Goal: Transaction & Acquisition: Purchase product/service

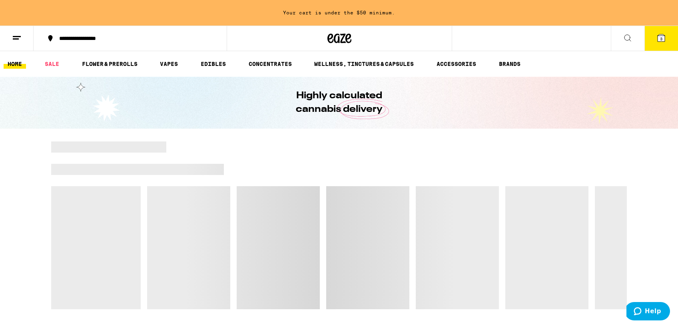
click at [659, 35] on icon at bounding box center [660, 37] width 7 height 7
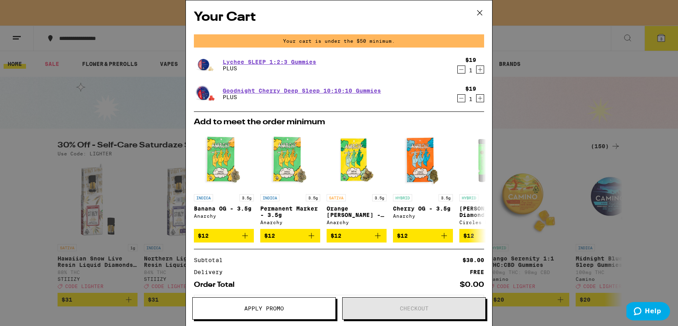
click at [460, 68] on icon "Decrement" at bounding box center [461, 70] width 7 height 10
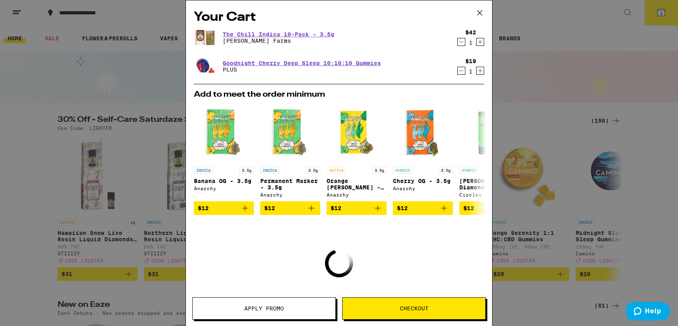
click at [460, 72] on icon "Decrement" at bounding box center [461, 71] width 7 height 10
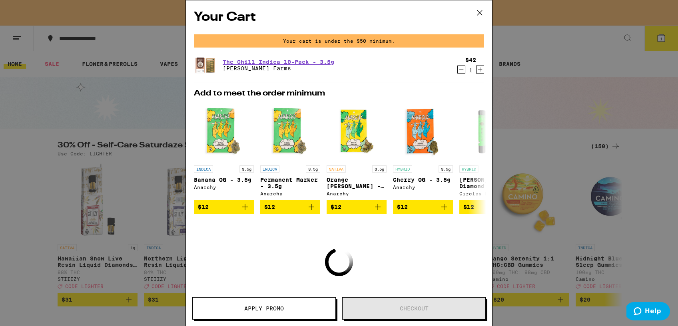
click at [460, 72] on icon "Decrement" at bounding box center [461, 70] width 7 height 10
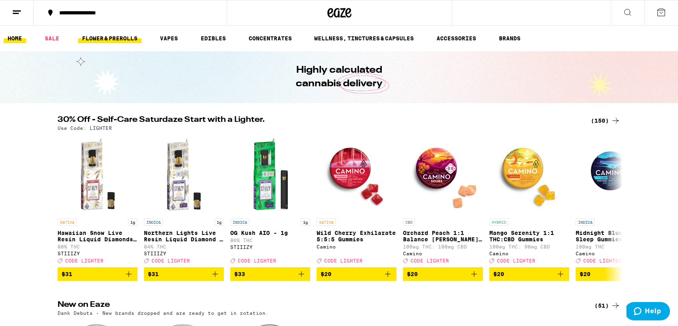
click at [125, 37] on link "FLOWER & PREROLLS" at bounding box center [110, 39] width 64 height 10
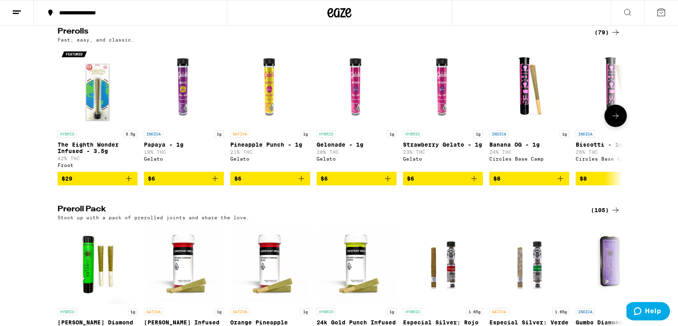
scroll to position [439, 0]
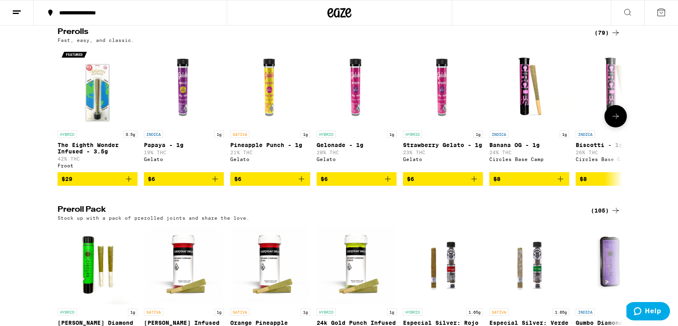
click at [617, 121] on icon at bounding box center [616, 116] width 10 height 10
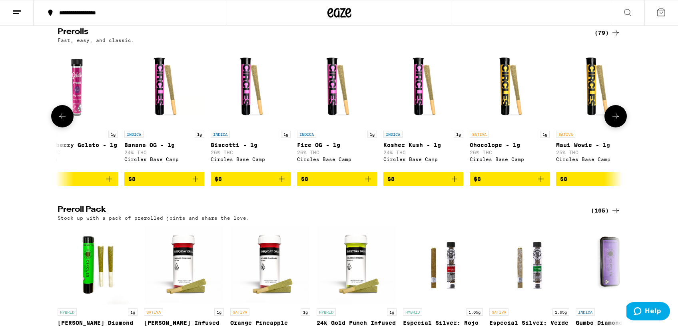
scroll to position [0, 476]
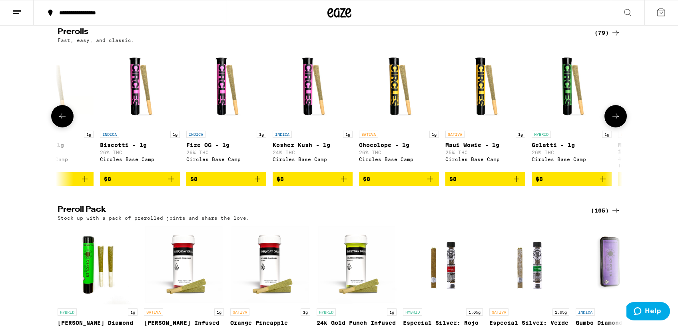
click at [617, 121] on icon at bounding box center [616, 116] width 10 height 10
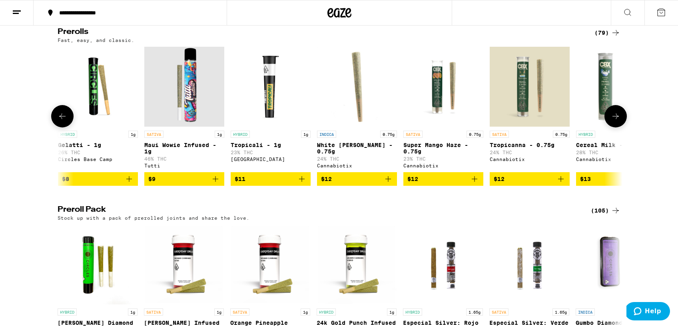
scroll to position [0, 951]
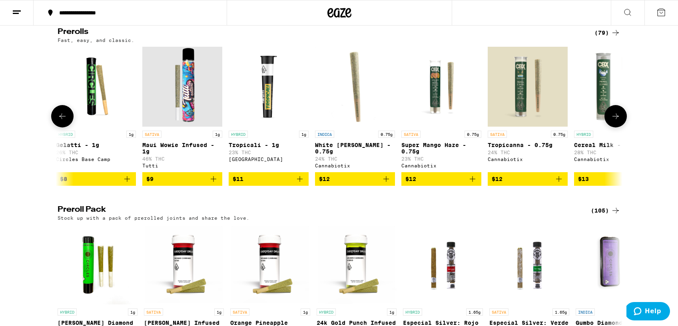
click at [617, 121] on icon at bounding box center [616, 116] width 10 height 10
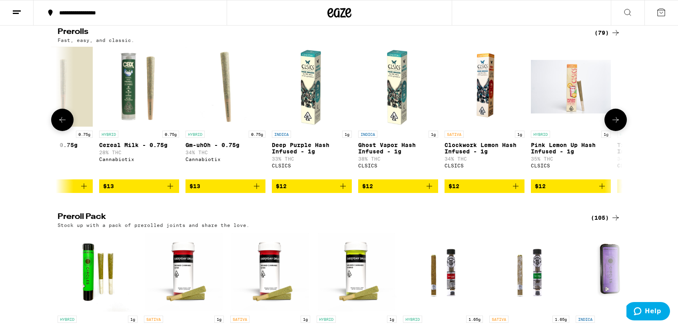
scroll to position [0, 1427]
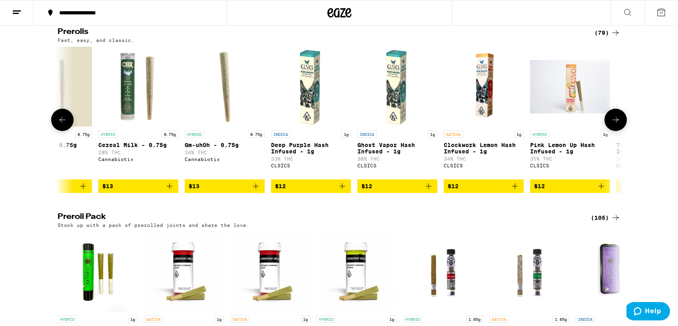
click at [310, 94] on img "Open page for Deep Purple Hash Infused - 1g from CLSICS" at bounding box center [311, 87] width 80 height 80
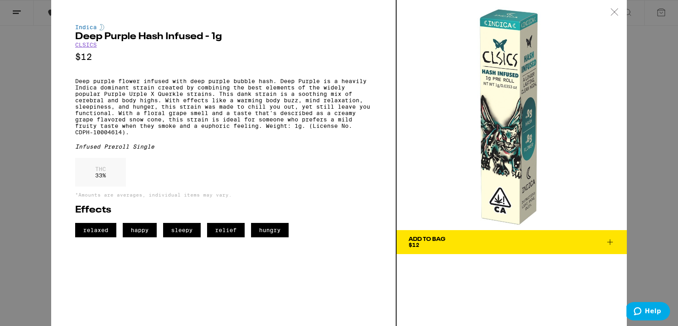
click at [608, 242] on icon at bounding box center [610, 242] width 10 height 10
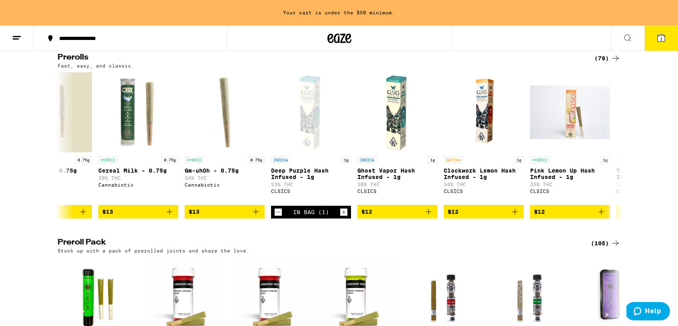
scroll to position [464, 0]
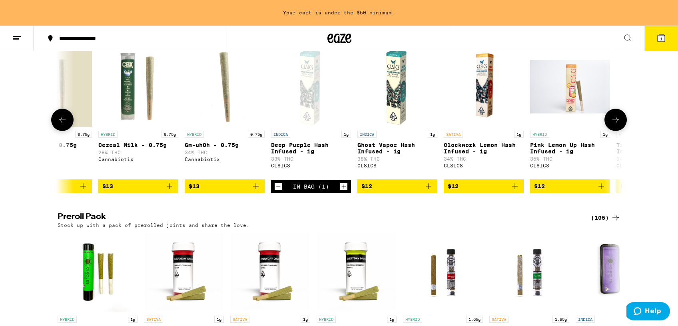
click at [344, 191] on icon "Increment" at bounding box center [343, 187] width 7 height 10
click at [396, 153] on p "Ghost Vapor Hash Infused - 1g" at bounding box center [397, 148] width 80 height 13
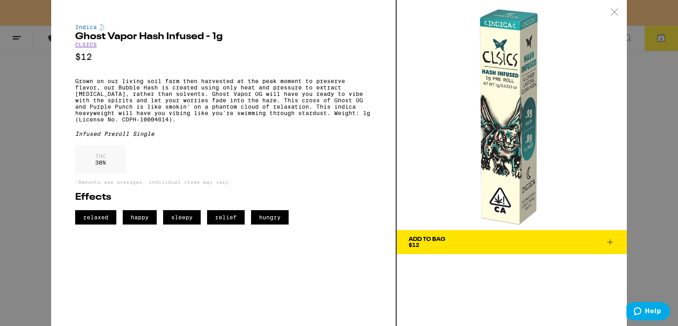
click at [611, 241] on icon at bounding box center [610, 242] width 10 height 10
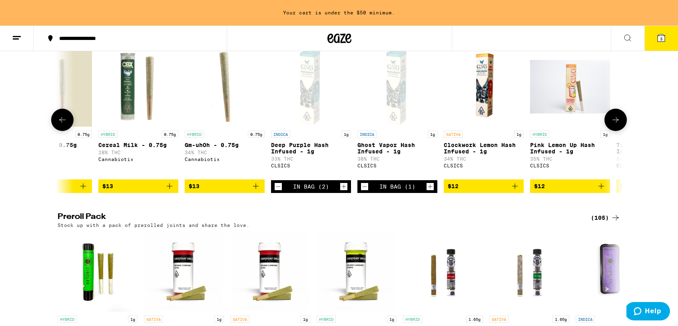
click at [431, 191] on icon "Increment" at bounding box center [429, 187] width 7 height 10
click at [615, 125] on icon at bounding box center [616, 120] width 10 height 10
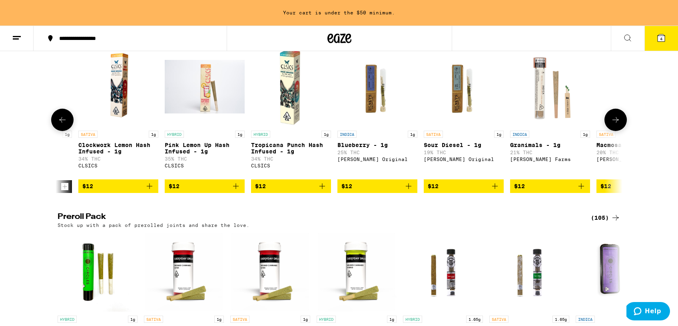
scroll to position [0, 1902]
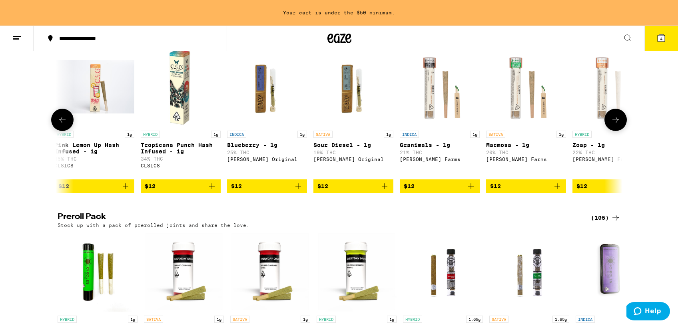
click at [615, 125] on icon at bounding box center [616, 120] width 10 height 10
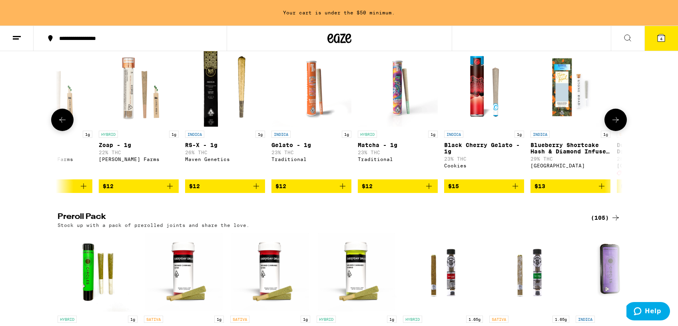
scroll to position [0, 2378]
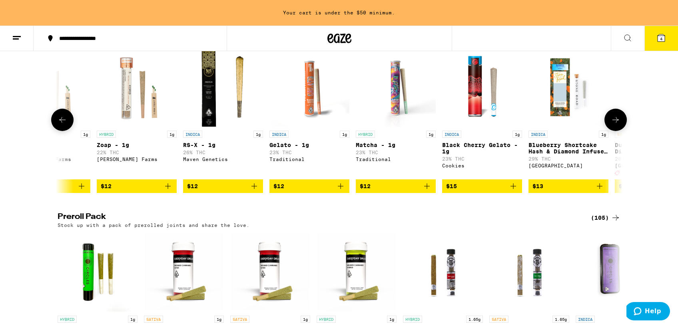
click at [615, 125] on icon at bounding box center [616, 120] width 10 height 10
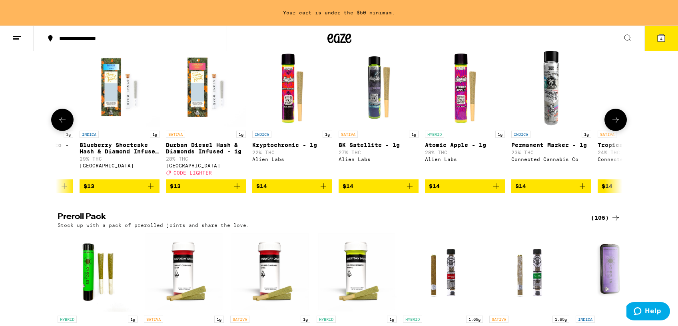
scroll to position [0, 2853]
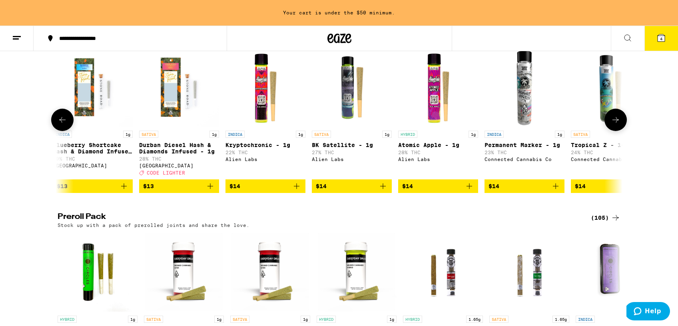
click at [615, 125] on icon at bounding box center [616, 120] width 10 height 10
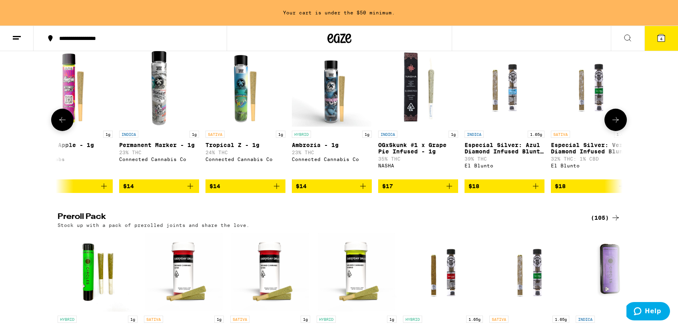
scroll to position [0, 3329]
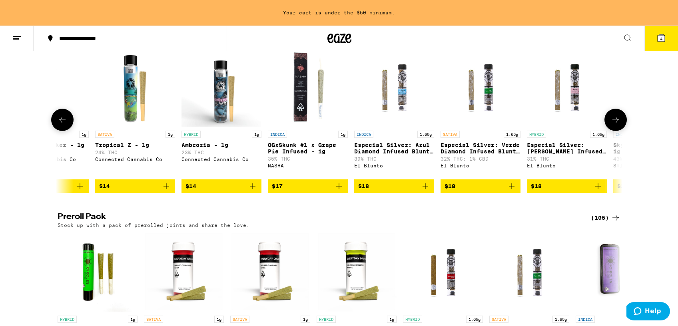
click at [425, 191] on icon "Add to bag" at bounding box center [425, 186] width 10 height 10
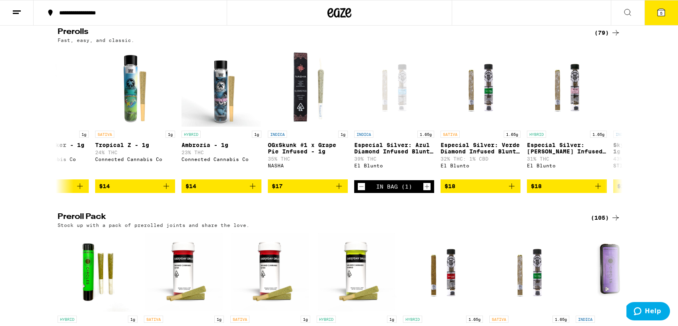
click at [663, 10] on icon at bounding box center [660, 12] width 7 height 7
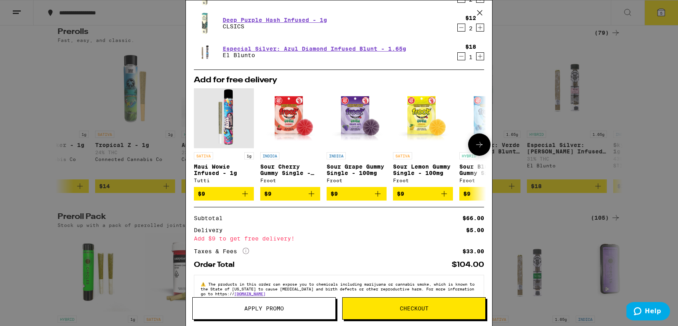
scroll to position [63, 0]
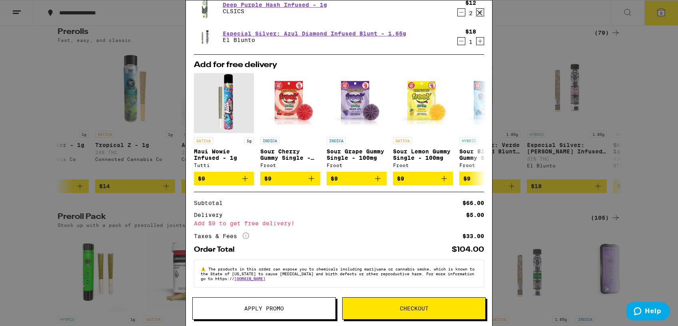
click at [404, 309] on span "Checkout" at bounding box center [414, 309] width 29 height 6
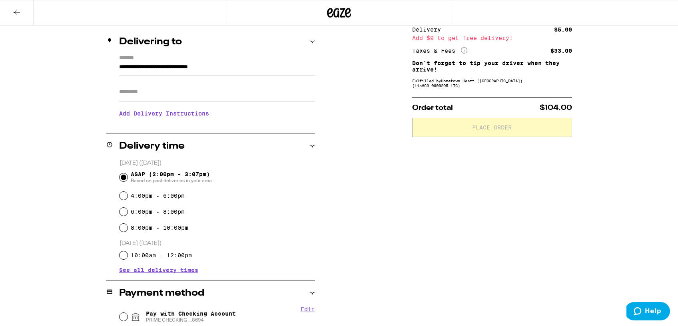
scroll to position [205, 0]
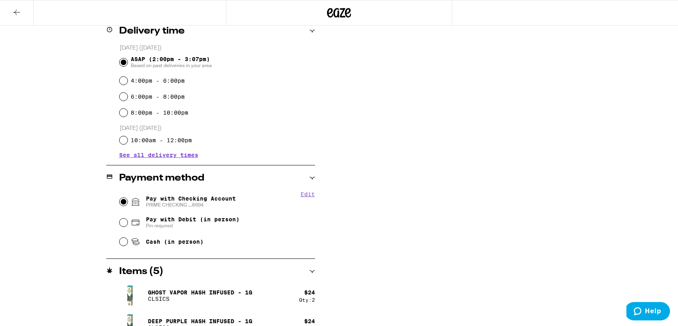
click at [122, 201] on input "Pay with Checking Account PRIME CHECKING ...8694" at bounding box center [123, 202] width 8 height 8
radio input "true"
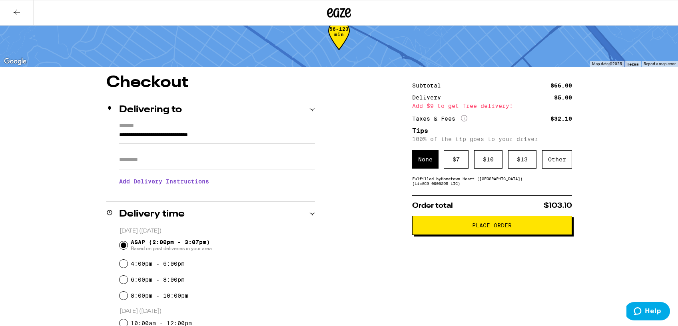
scroll to position [0, 0]
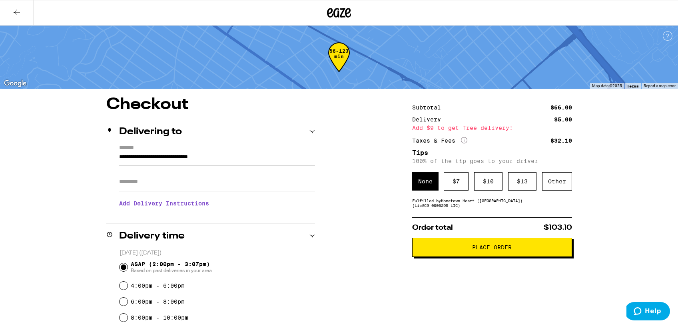
click at [483, 250] on span "Place Order" at bounding box center [492, 248] width 40 height 6
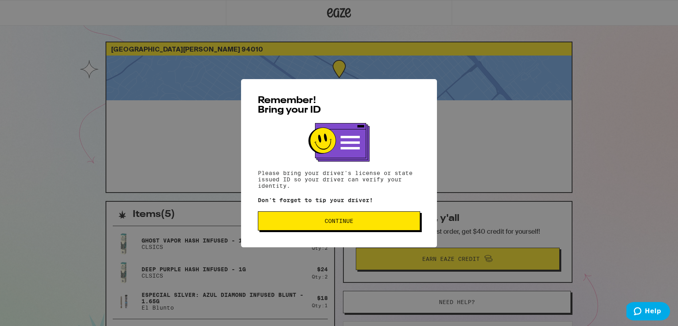
click at [344, 224] on span "Continue" at bounding box center [338, 221] width 29 height 6
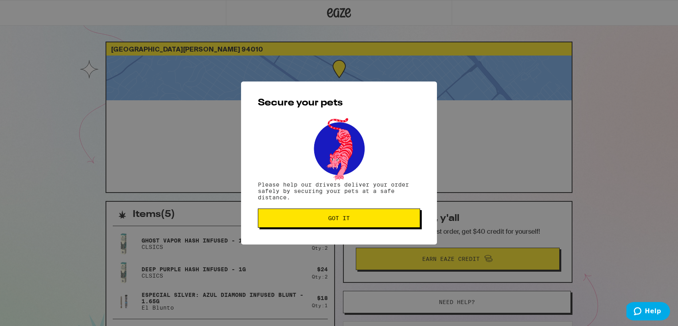
click at [347, 223] on button "Got it" at bounding box center [339, 218] width 162 height 19
